Goal: Information Seeking & Learning: Check status

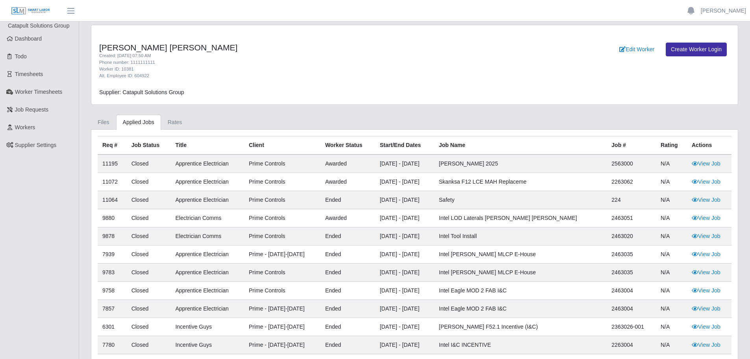
scroll to position [62, 0]
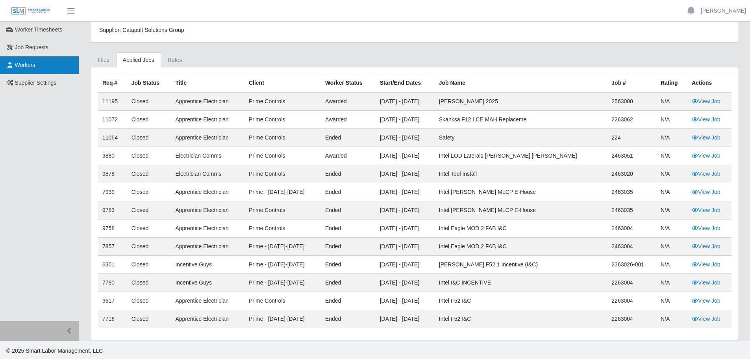
click at [30, 69] on link "Workers" at bounding box center [39, 65] width 79 height 18
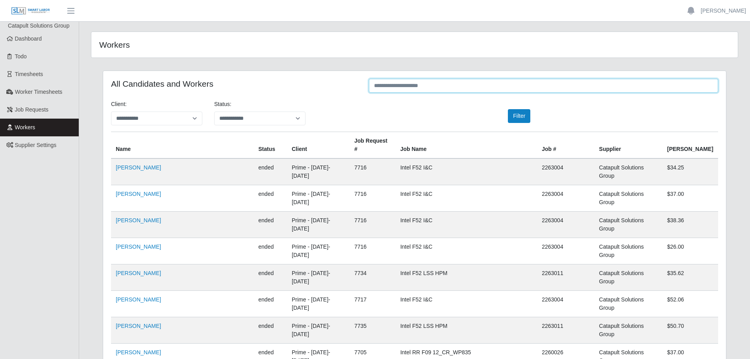
click at [486, 87] on input "text" at bounding box center [543, 86] width 349 height 14
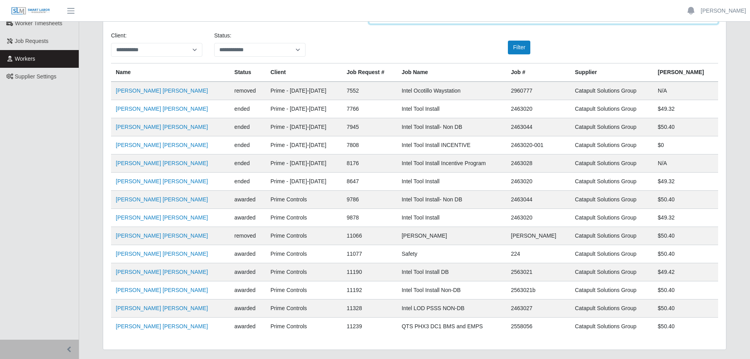
scroll to position [89, 0]
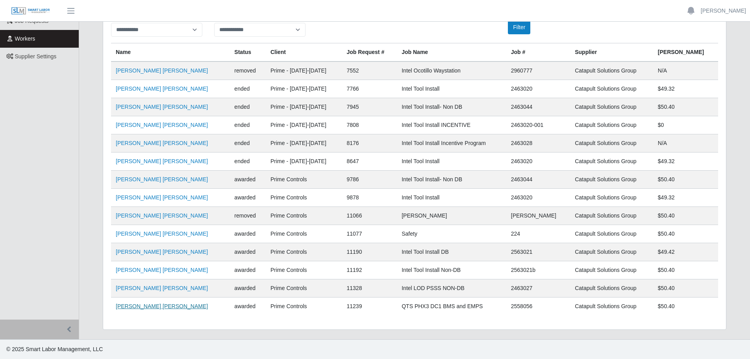
type input "*******"
click at [165, 307] on link "Josue Rodriguez Beltran" at bounding box center [162, 306] width 92 height 6
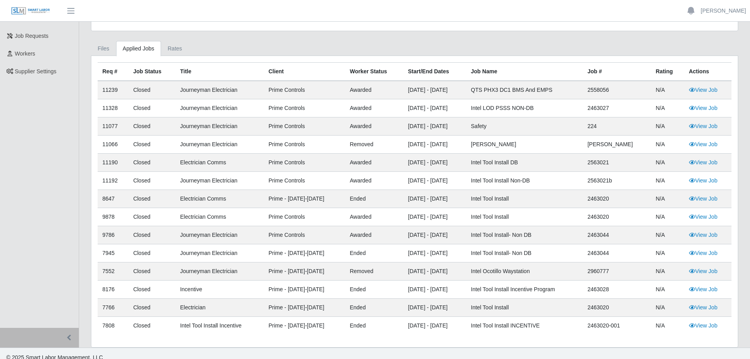
scroll to position [82, 0]
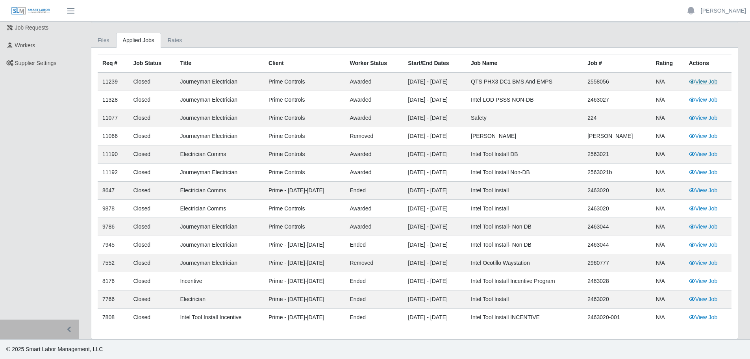
click at [709, 80] on link "View Job" at bounding box center [703, 81] width 29 height 6
click at [701, 84] on link "View Job" at bounding box center [703, 81] width 29 height 6
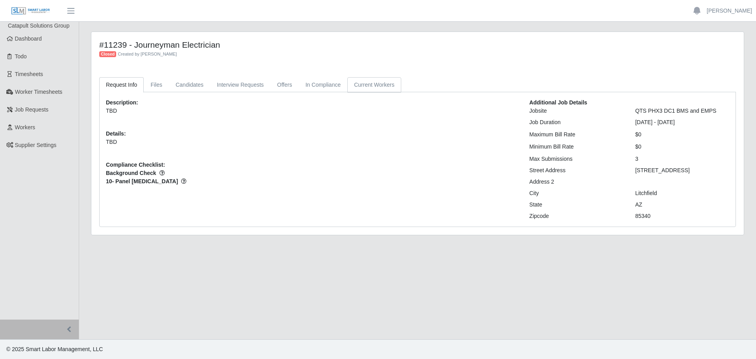
click at [375, 87] on link "Current Workers" at bounding box center [374, 84] width 54 height 15
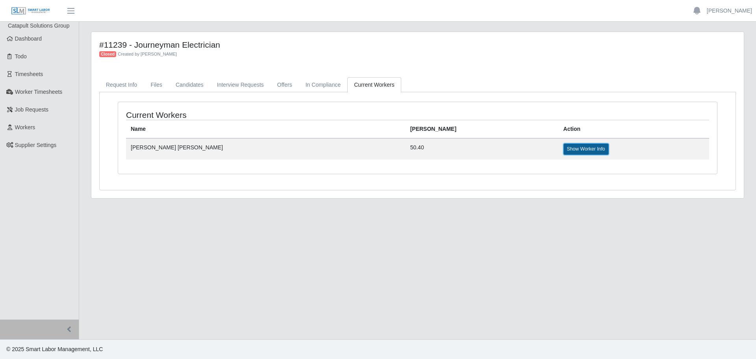
click at [564, 152] on link "Show Worker Info" at bounding box center [586, 148] width 45 height 11
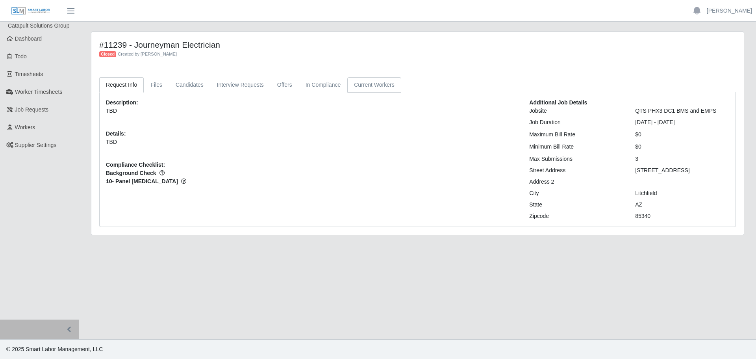
click at [358, 83] on link "Current Workers" at bounding box center [374, 84] width 54 height 15
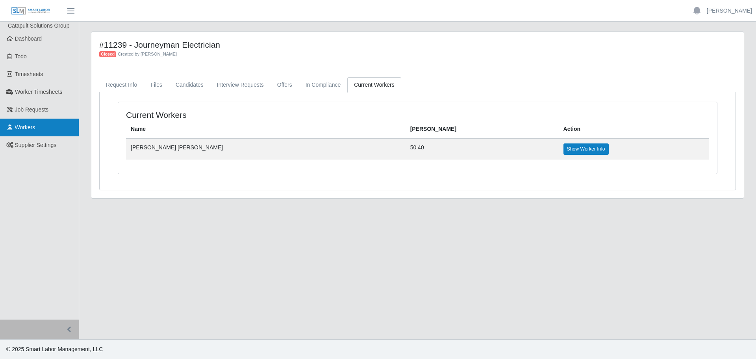
click at [30, 124] on span "Workers" at bounding box center [25, 127] width 20 height 6
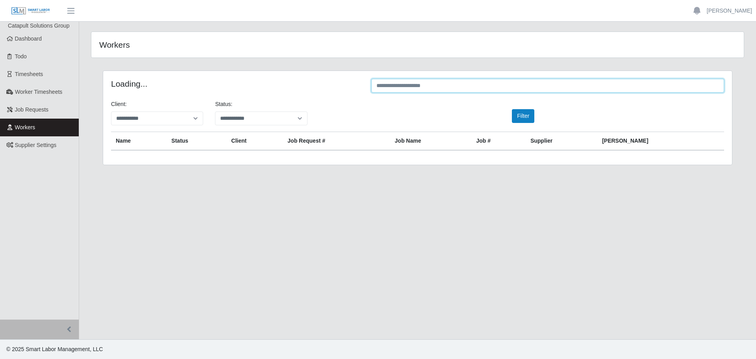
click at [490, 84] on input "text" at bounding box center [547, 86] width 353 height 14
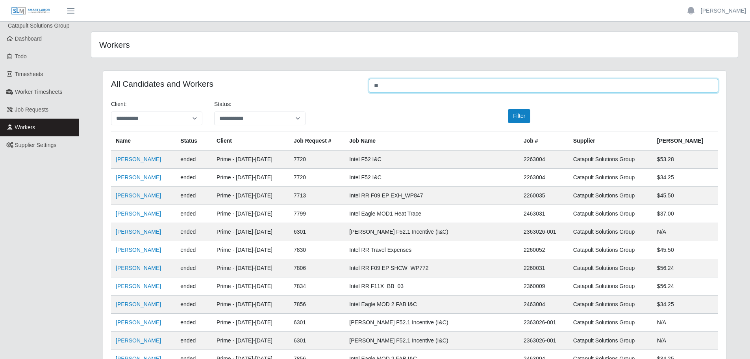
type input "*"
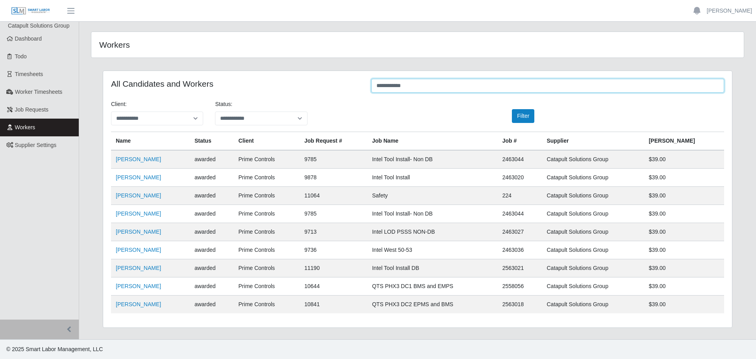
type input "**********"
click at [134, 307] on link "[PERSON_NAME]" at bounding box center [138, 304] width 45 height 6
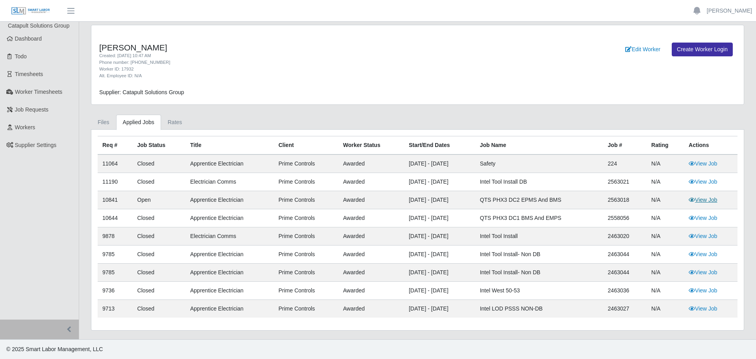
click at [713, 200] on link "View Job" at bounding box center [703, 200] width 29 height 6
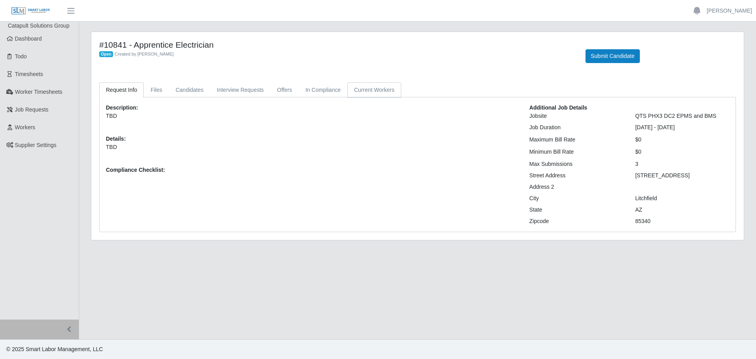
click at [372, 92] on link "Current Workers" at bounding box center [374, 89] width 54 height 15
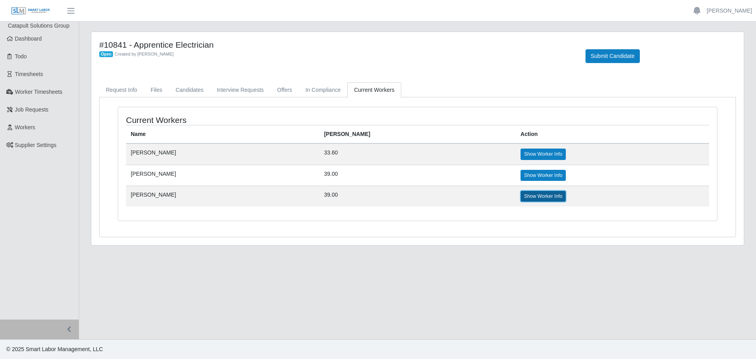
click at [522, 197] on link "Show Worker Info" at bounding box center [543, 196] width 45 height 11
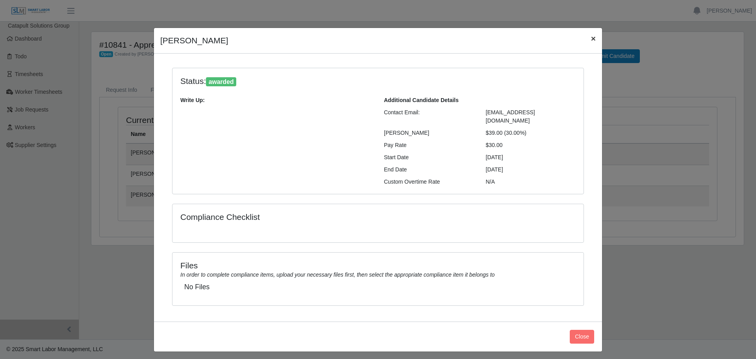
click at [592, 39] on span "×" at bounding box center [593, 38] width 5 height 9
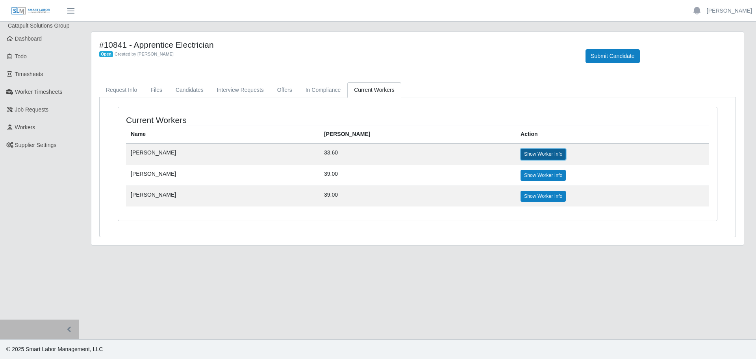
click at [529, 154] on link "Show Worker Info" at bounding box center [543, 154] width 45 height 11
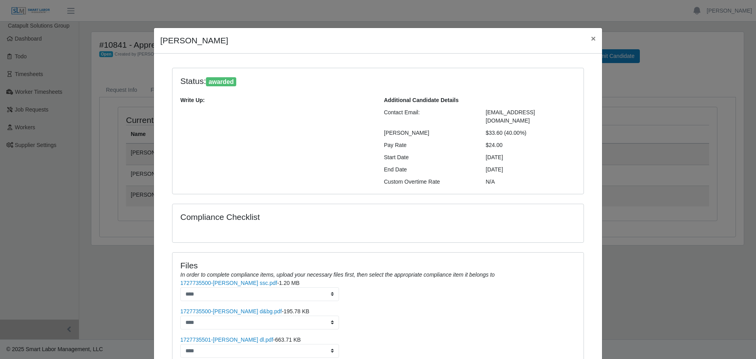
drag, startPoint x: 409, startPoint y: 41, endPoint x: 437, endPoint y: 70, distance: 40.4
click at [437, 70] on div "David Bojorquez Parra × Status: awarded Write Up: Additional Candidate Details …" at bounding box center [378, 223] width 449 height 391
click at [594, 39] on button "×" at bounding box center [593, 38] width 17 height 21
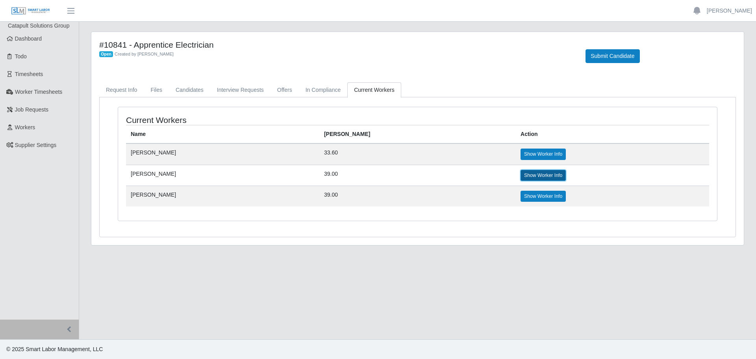
click at [521, 175] on link "Show Worker Info" at bounding box center [543, 175] width 45 height 11
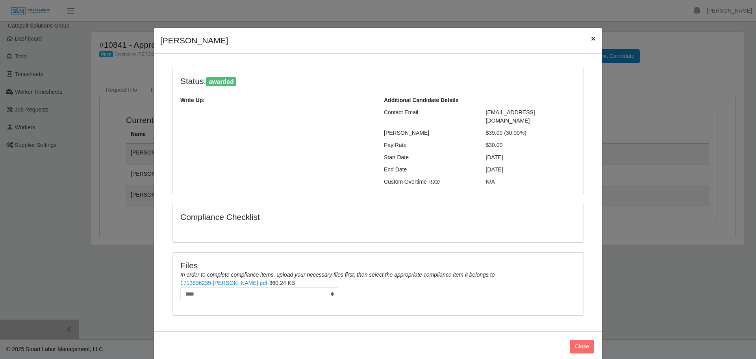
click at [591, 39] on span "×" at bounding box center [593, 38] width 5 height 9
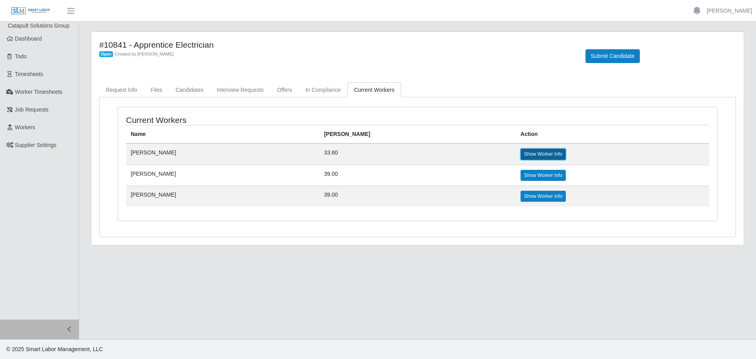
click at [521, 154] on link "Show Worker Info" at bounding box center [543, 154] width 45 height 11
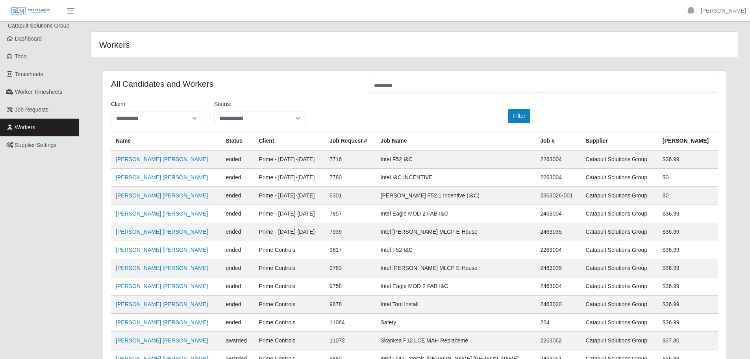
scroll to position [69, 0]
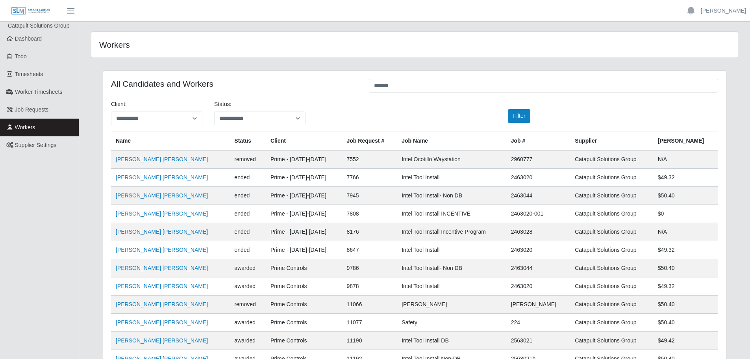
scroll to position [89, 0]
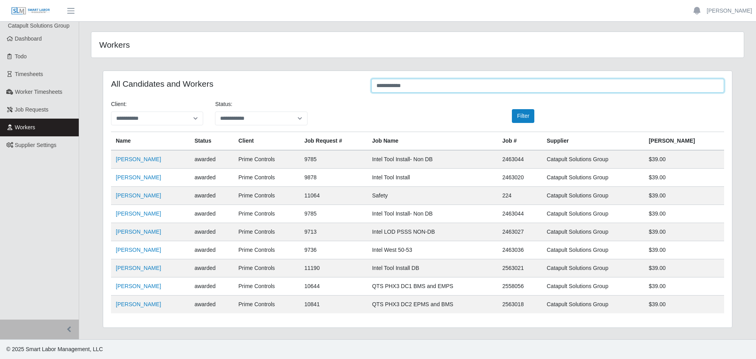
drag, startPoint x: 407, startPoint y: 85, endPoint x: 341, endPoint y: 87, distance: 66.2
click at [341, 87] on div "**********" at bounding box center [417, 86] width 625 height 15
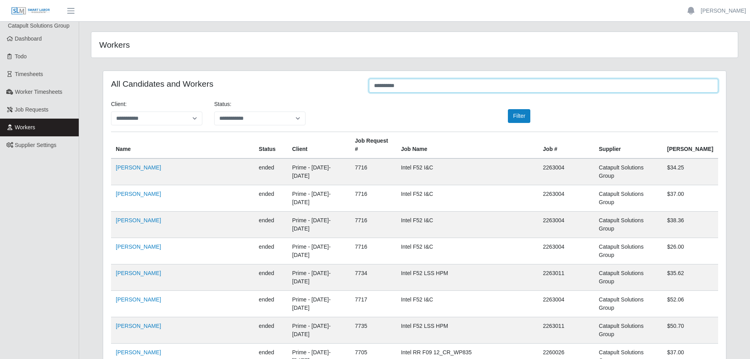
click at [432, 89] on input "**********" at bounding box center [543, 86] width 349 height 14
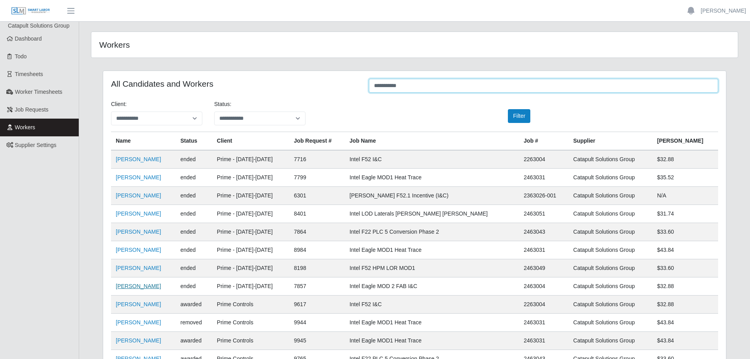
type input "**********"
click at [147, 288] on link "[PERSON_NAME]" at bounding box center [138, 286] width 45 height 6
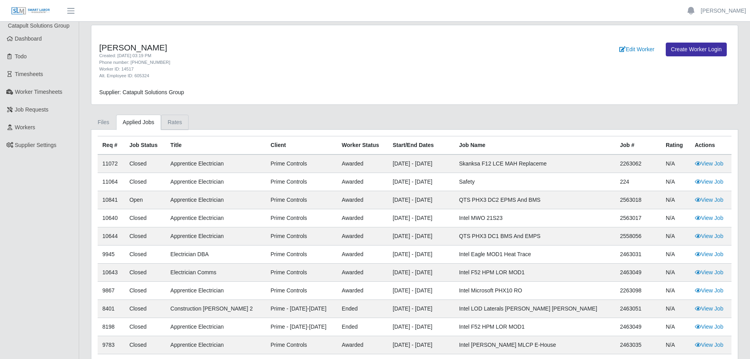
click at [171, 124] on link "Rates" at bounding box center [175, 122] width 28 height 15
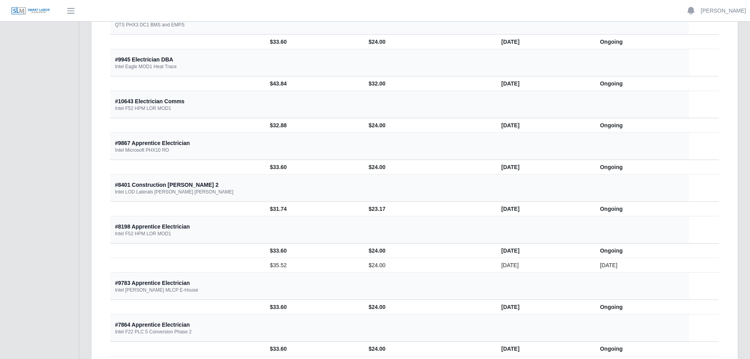
scroll to position [355, 0]
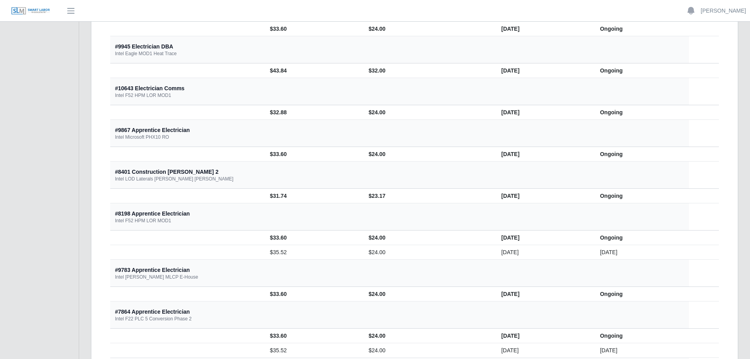
click at [174, 217] on div "#8198 Apprentice Electrician" at bounding box center [152, 214] width 75 height 8
click at [177, 213] on div "#8198 Apprentice Electrician" at bounding box center [152, 214] width 75 height 8
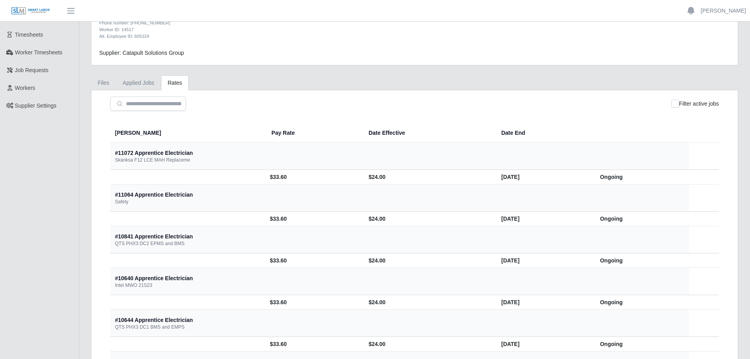
scroll to position [0, 0]
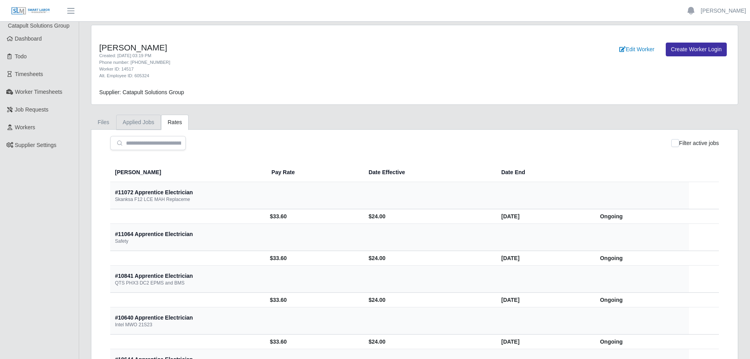
click at [143, 126] on link "Applied Jobs" at bounding box center [138, 122] width 45 height 15
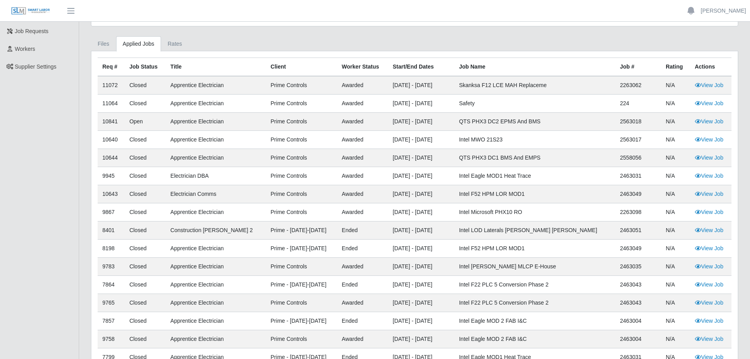
scroll to position [79, 0]
click at [705, 319] on link "View Job" at bounding box center [709, 320] width 29 height 6
click at [711, 141] on link "View Job" at bounding box center [709, 139] width 29 height 6
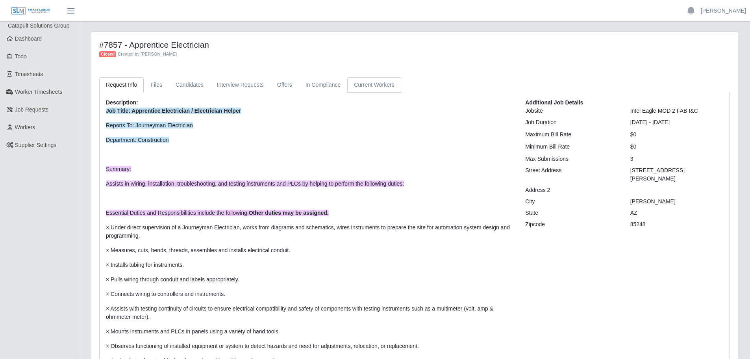
click at [383, 84] on link "Current Workers" at bounding box center [374, 84] width 54 height 15
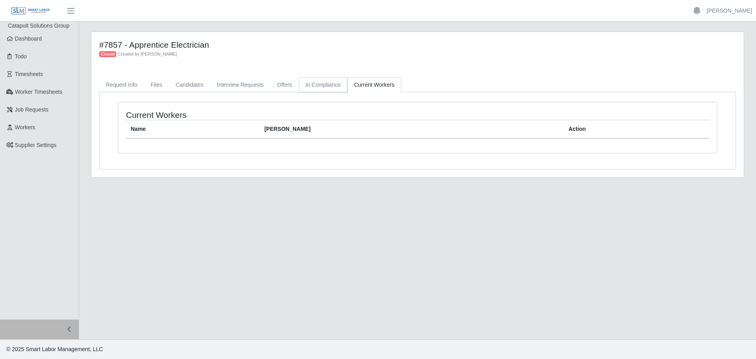
click at [317, 86] on link "In Compliance" at bounding box center [323, 84] width 49 height 15
click at [280, 85] on link "Offers" at bounding box center [285, 84] width 28 height 15
click at [246, 85] on link "Interview Requests" at bounding box center [240, 84] width 60 height 15
click at [189, 84] on link "Candidates" at bounding box center [189, 84] width 41 height 15
click at [153, 84] on link "Files" at bounding box center [156, 84] width 25 height 15
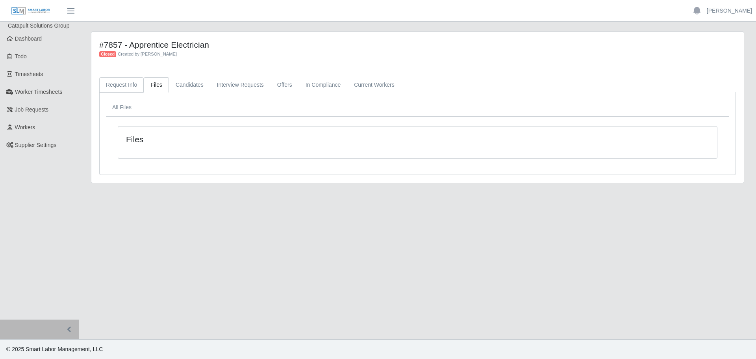
click at [134, 84] on link "Request Info" at bounding box center [121, 84] width 45 height 15
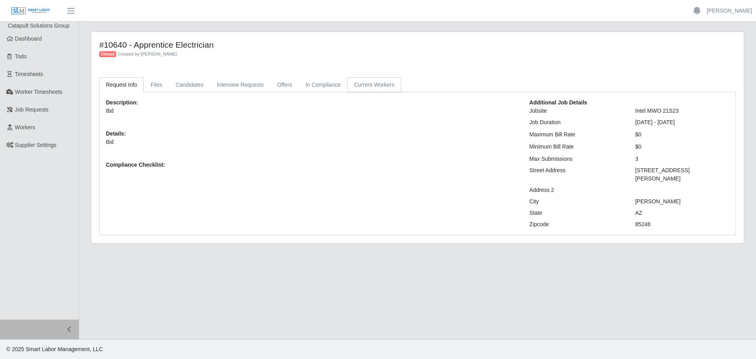
click at [364, 86] on link "Current Workers" at bounding box center [374, 84] width 54 height 15
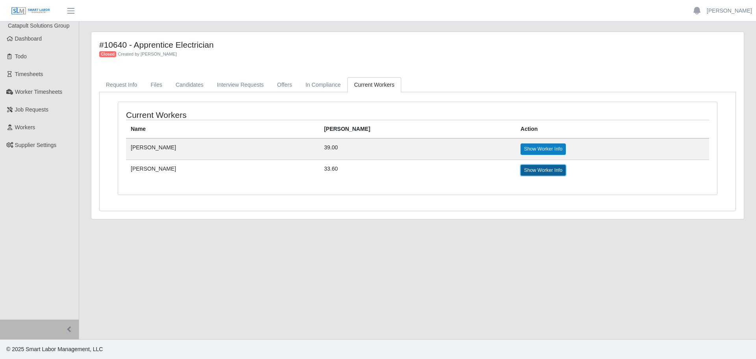
click at [527, 170] on link "Show Worker Info" at bounding box center [543, 170] width 45 height 11
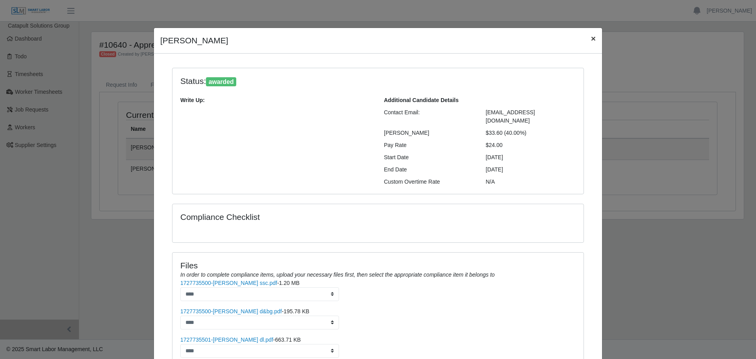
click at [591, 37] on span "×" at bounding box center [593, 38] width 5 height 9
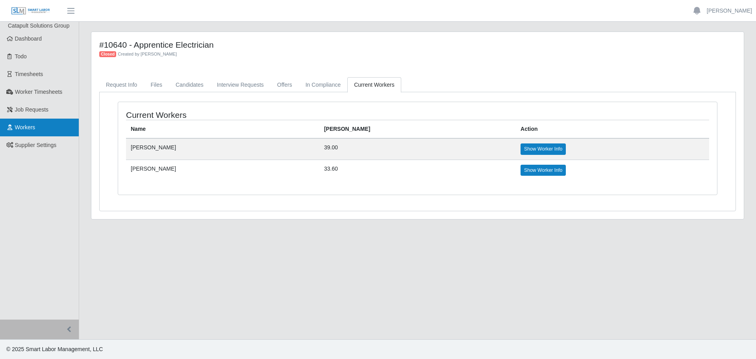
click at [46, 128] on link "Workers" at bounding box center [39, 128] width 79 height 18
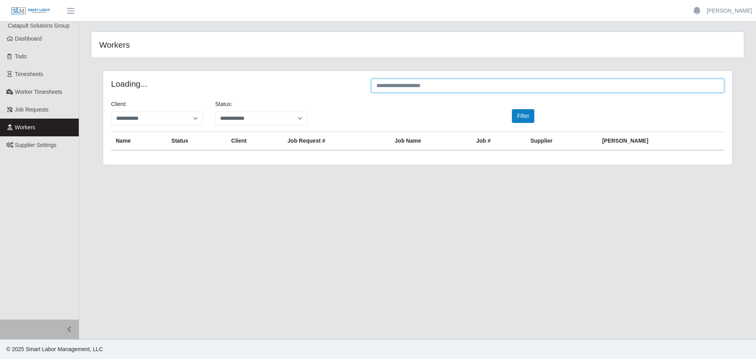
click at [453, 89] on input "text" at bounding box center [547, 86] width 353 height 14
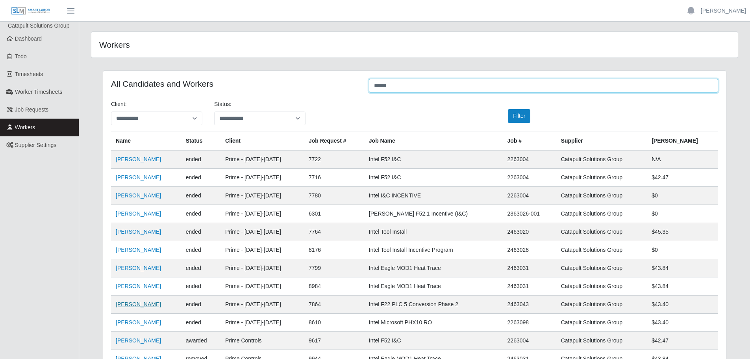
type input "******"
click at [147, 307] on link "[PERSON_NAME]" at bounding box center [138, 304] width 45 height 6
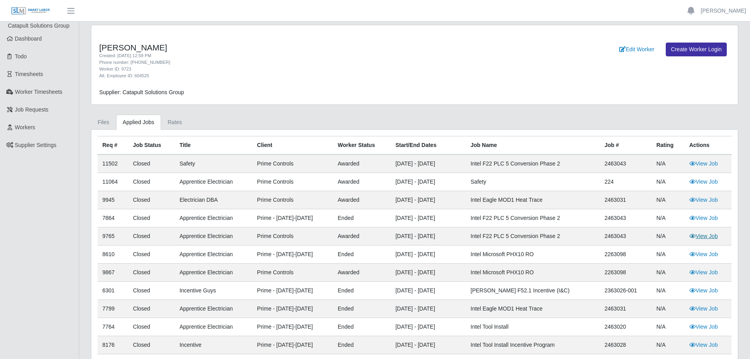
click at [705, 239] on link "View Job" at bounding box center [704, 236] width 29 height 6
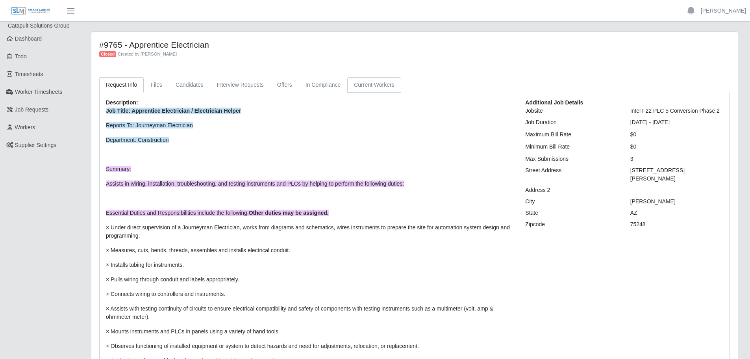
click at [360, 84] on link "Current Workers" at bounding box center [374, 84] width 54 height 15
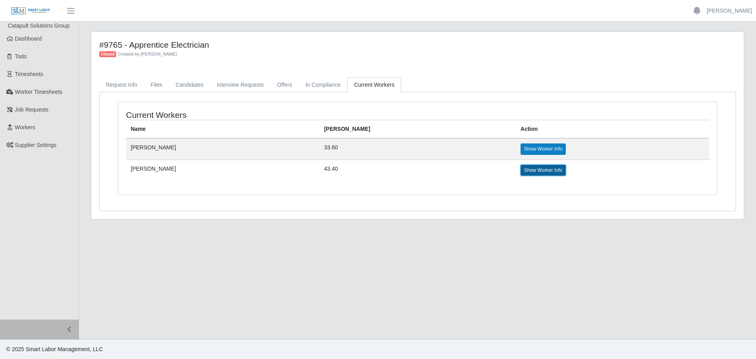
click at [525, 171] on link "Show Worker Info" at bounding box center [543, 170] width 45 height 11
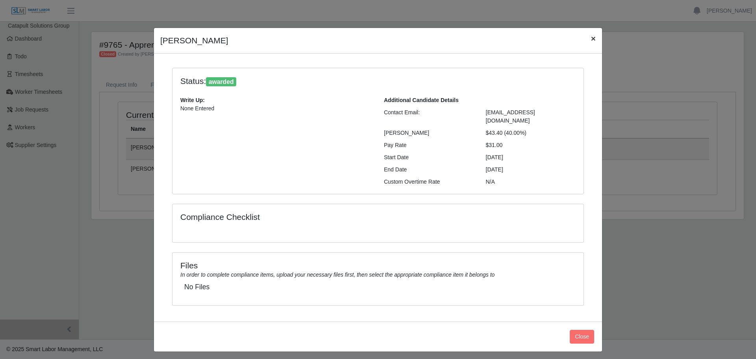
drag, startPoint x: 587, startPoint y: 38, endPoint x: 591, endPoint y: 37, distance: 4.4
click at [589, 37] on button "×" at bounding box center [593, 38] width 17 height 21
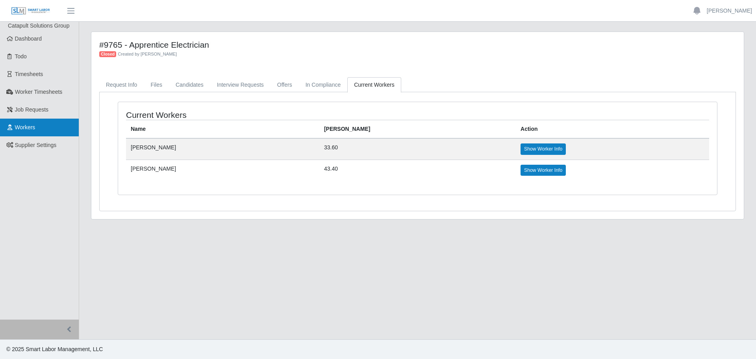
click at [47, 128] on link "Workers" at bounding box center [39, 128] width 79 height 18
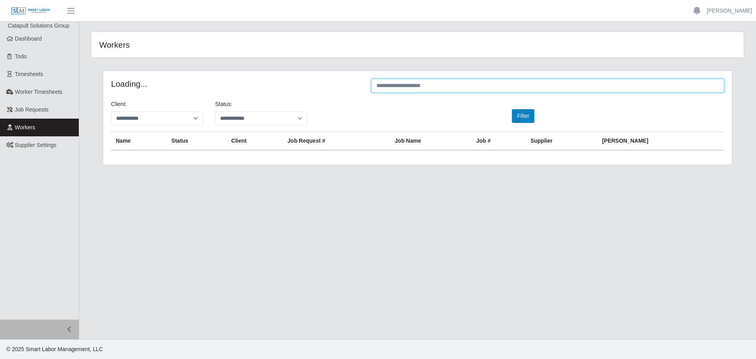
click at [431, 89] on input "text" at bounding box center [547, 86] width 353 height 14
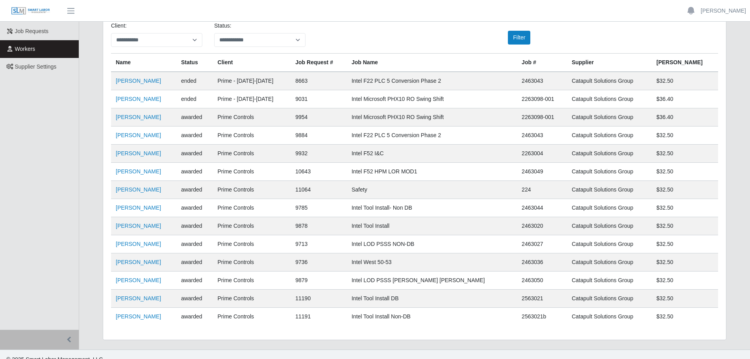
scroll to position [79, 0]
type input "**********"
click at [138, 242] on link "[PERSON_NAME]" at bounding box center [138, 243] width 45 height 6
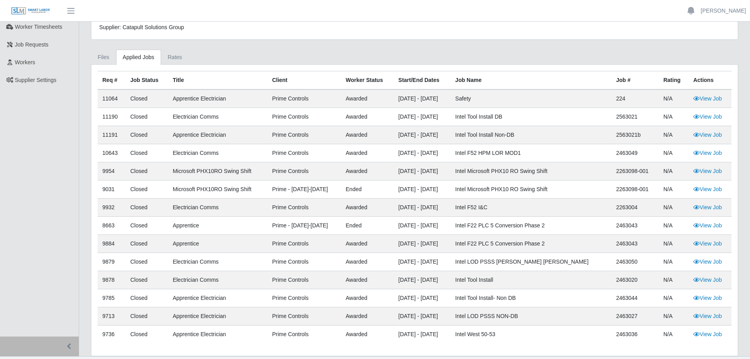
scroll to position [79, 0]
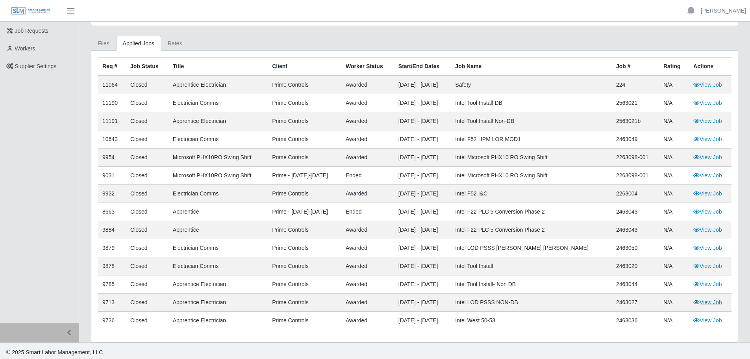
click at [707, 303] on link "View Job" at bounding box center [708, 302] width 29 height 6
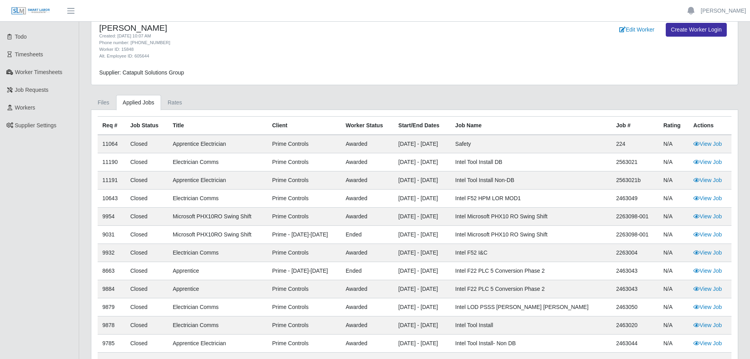
scroll to position [39, 0]
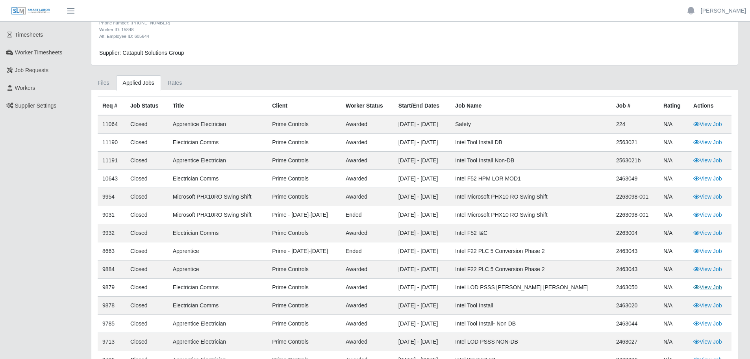
click at [707, 288] on link "View Job" at bounding box center [708, 287] width 29 height 6
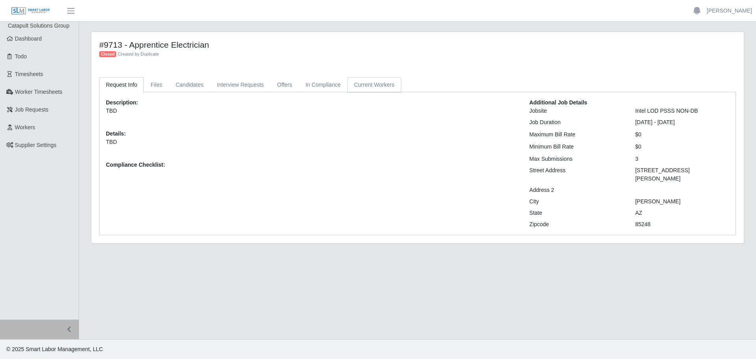
click at [357, 86] on link "Current Workers" at bounding box center [374, 84] width 54 height 15
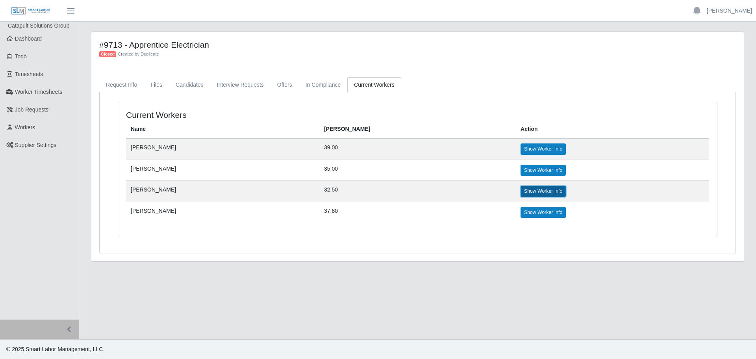
click at [521, 190] on link "Show Worker Info" at bounding box center [543, 191] width 45 height 11
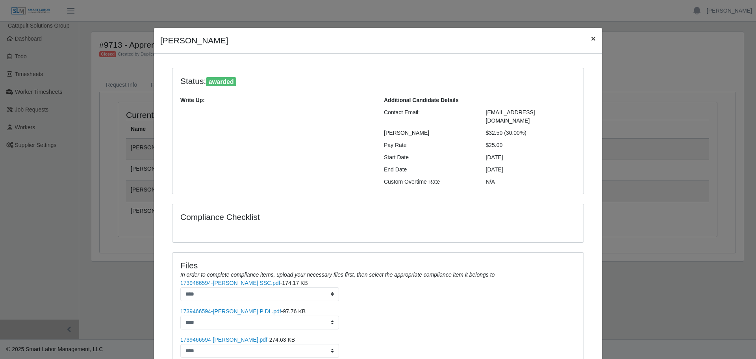
click at [591, 37] on span "×" at bounding box center [593, 38] width 5 height 9
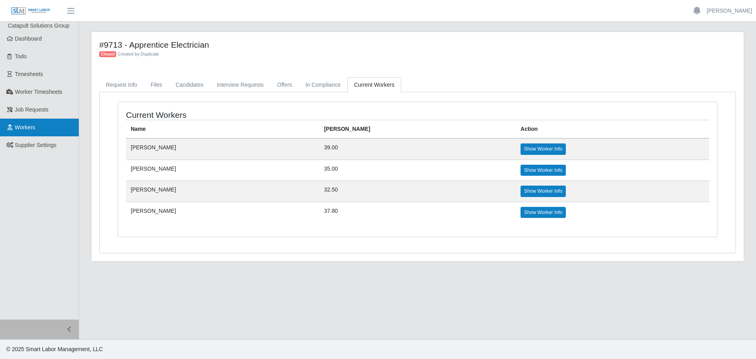
click at [48, 122] on link "Workers" at bounding box center [39, 128] width 79 height 18
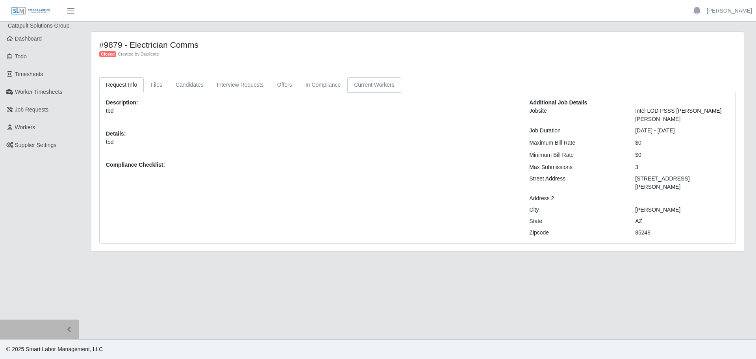
click at [367, 82] on link "Current Workers" at bounding box center [374, 84] width 54 height 15
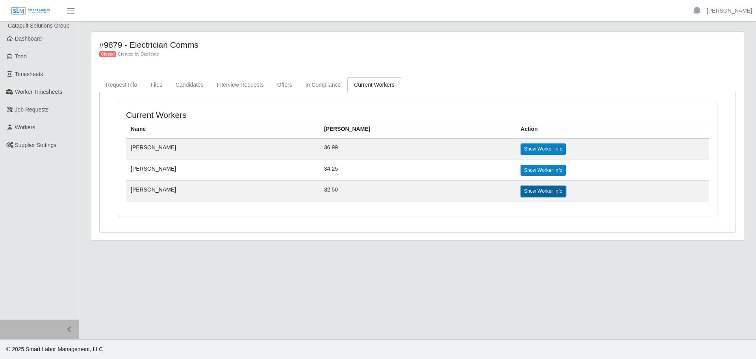
click at [521, 191] on link "Show Worker Info" at bounding box center [543, 191] width 45 height 11
